Goal: Find contact information: Find contact information

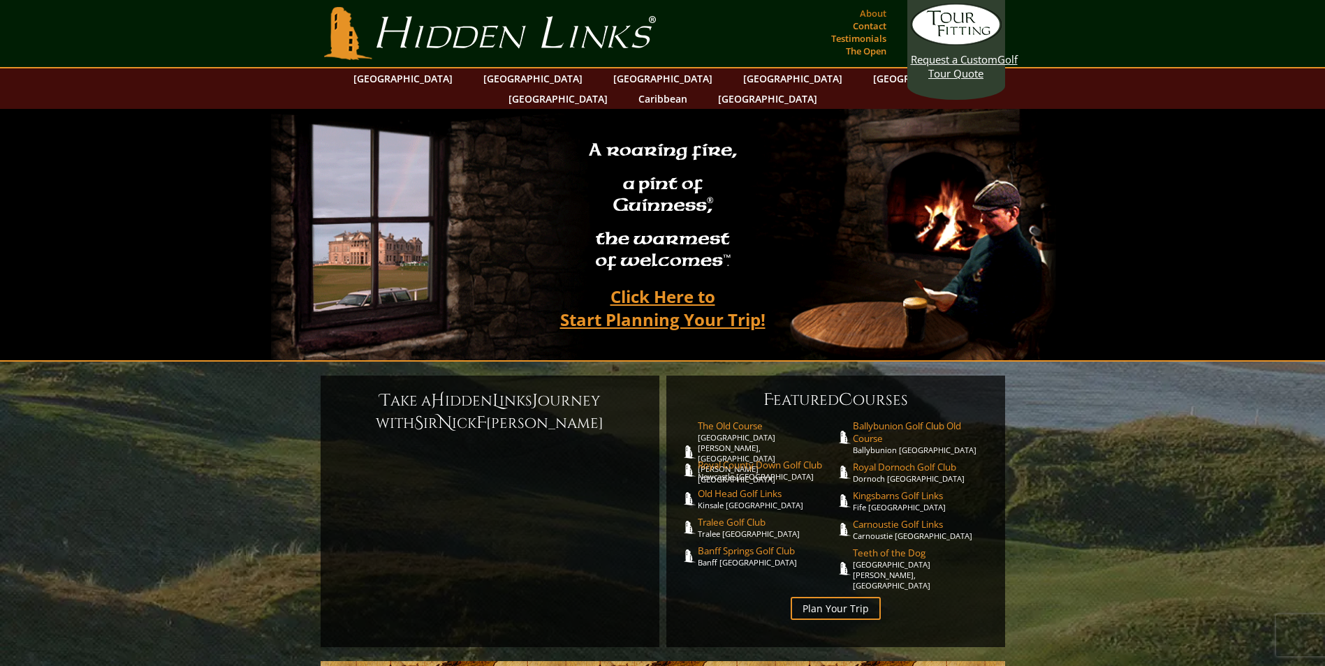
click at [875, 11] on link "About" at bounding box center [873, 13] width 34 height 20
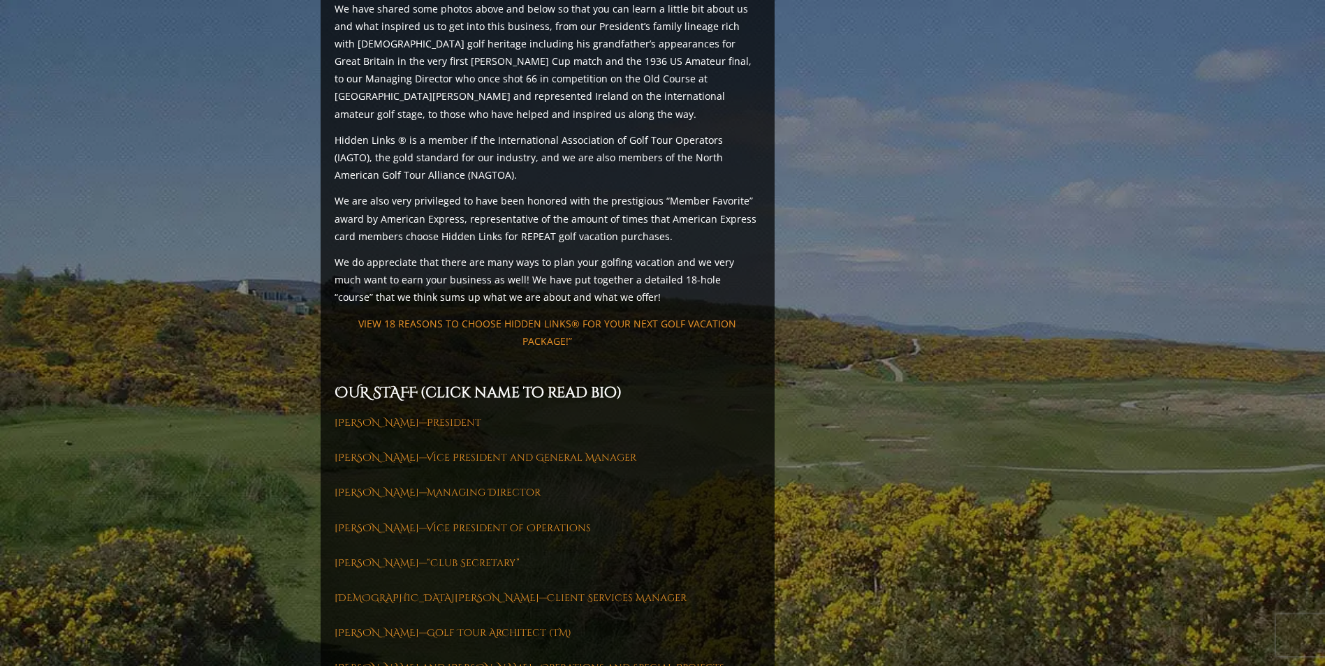
scroll to position [1746, 0]
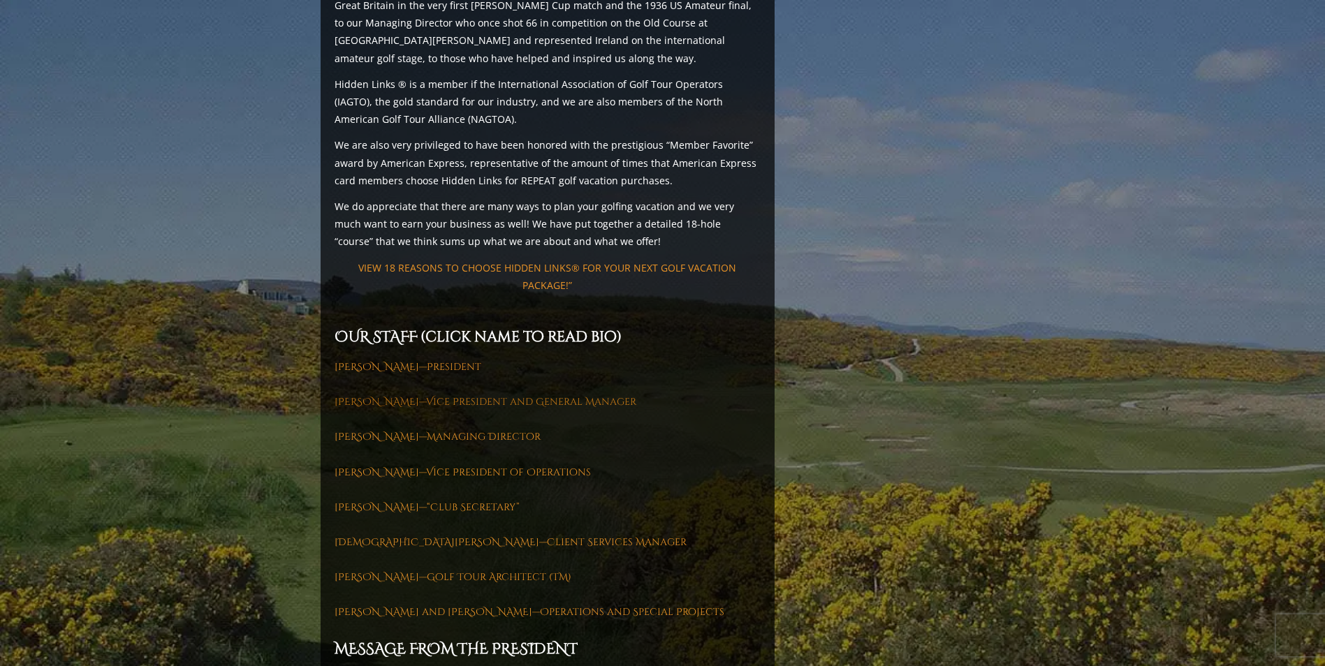
click at [376, 395] on link "[PERSON_NAME]—Vice President and General Manager" at bounding box center [485, 401] width 302 height 13
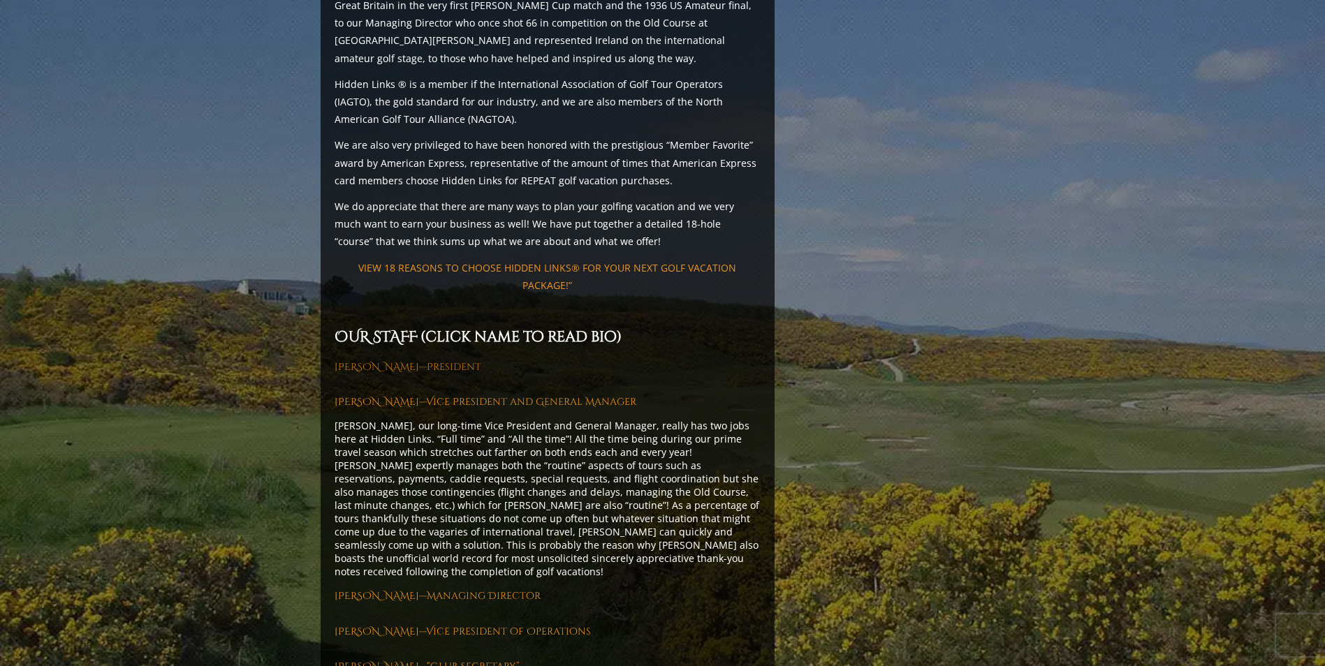
click at [392, 360] on link "[PERSON_NAME]—President" at bounding box center [407, 366] width 147 height 13
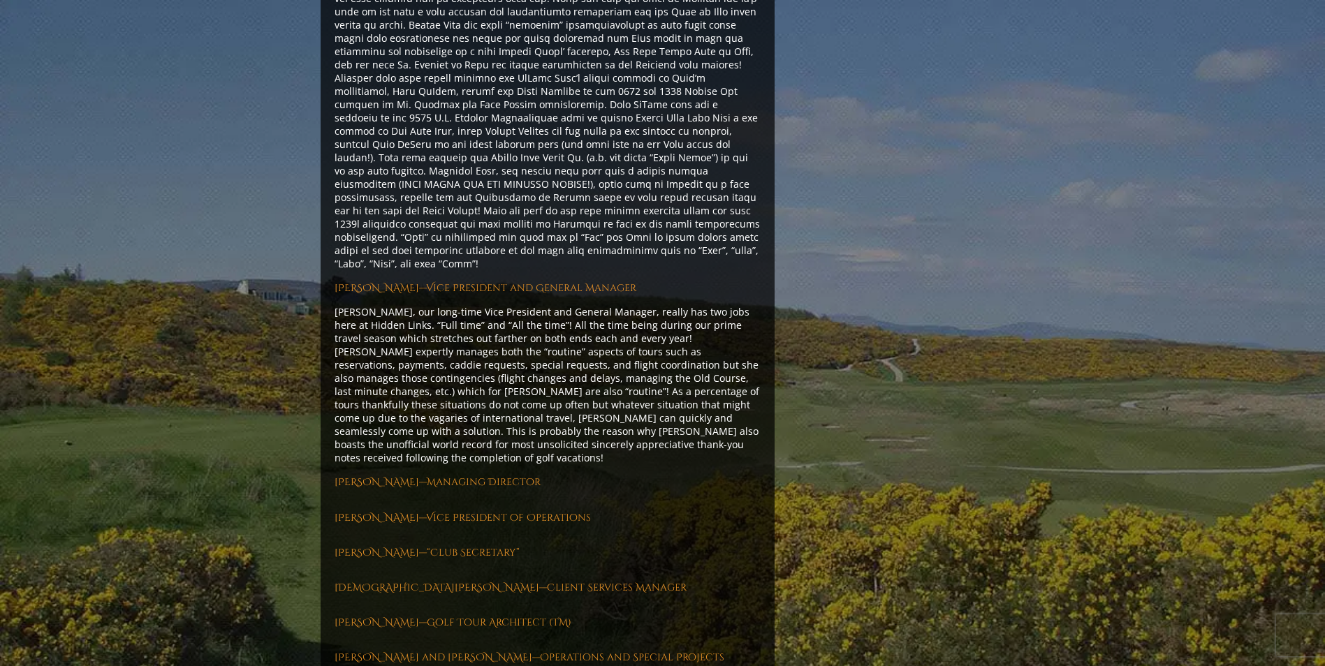
scroll to position [2235, 0]
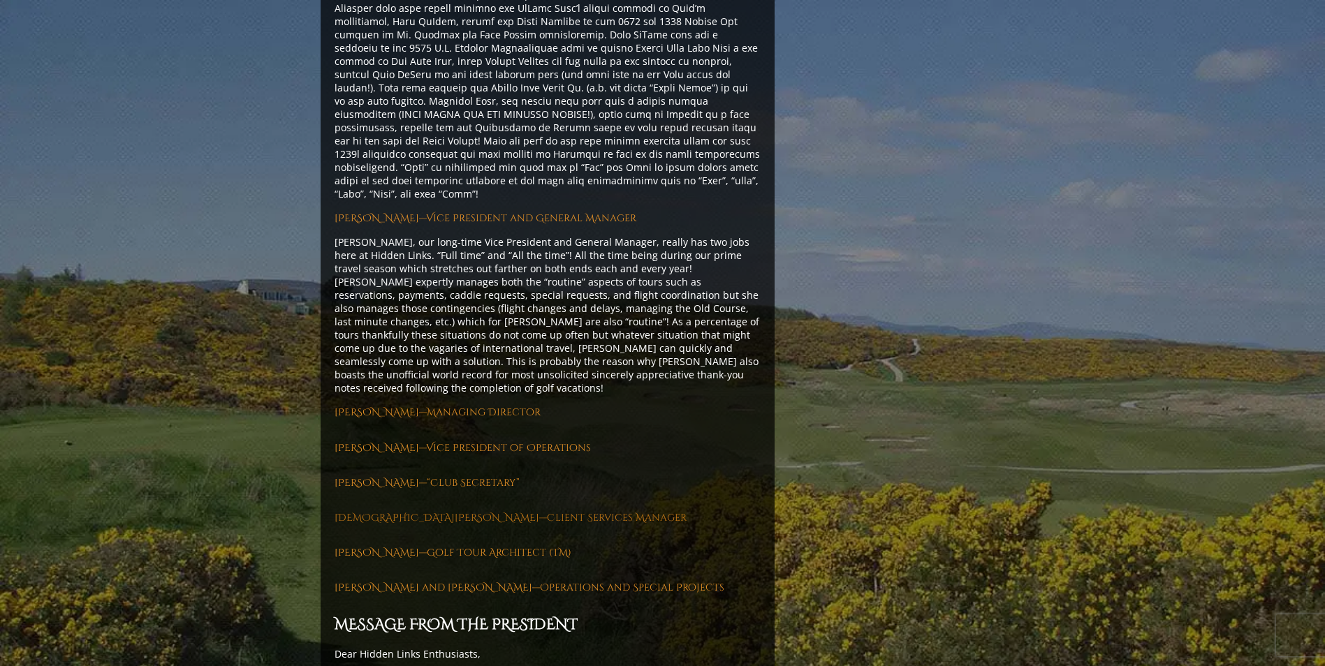
click at [395, 511] on link "[DEMOGRAPHIC_DATA][PERSON_NAME]—Client Services Manager" at bounding box center [510, 517] width 352 height 13
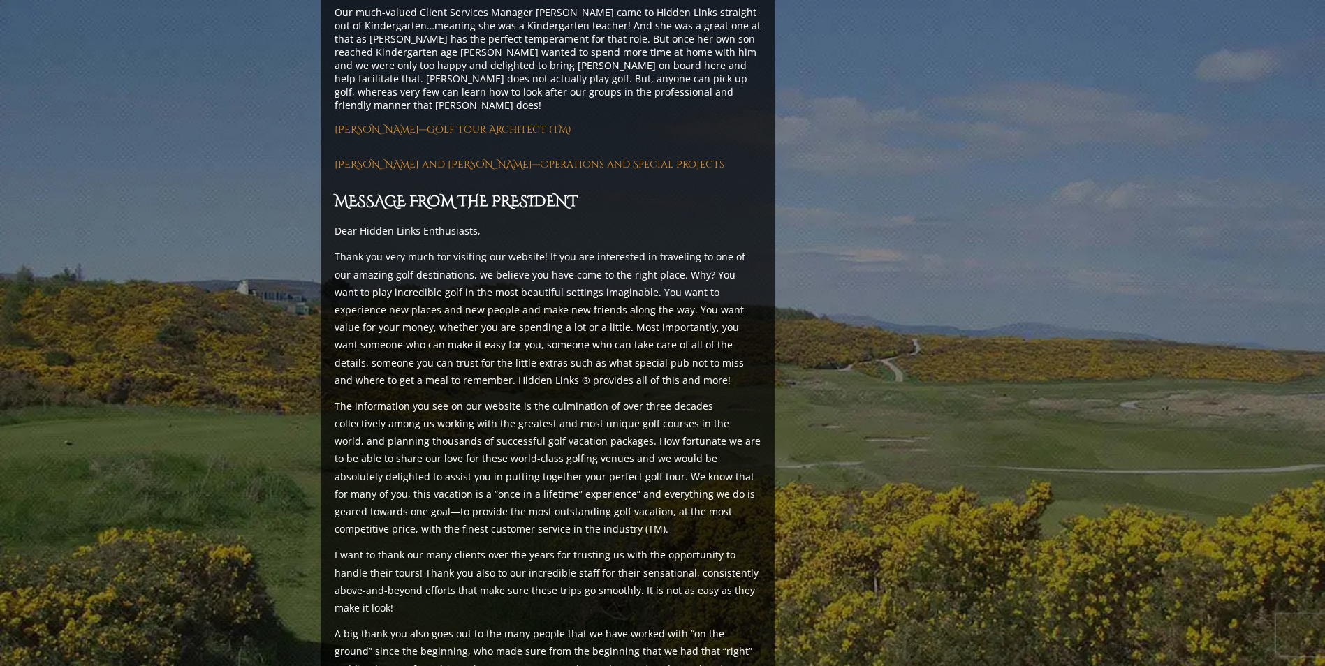
scroll to position [2640, 0]
